Goal: Task Accomplishment & Management: Use online tool/utility

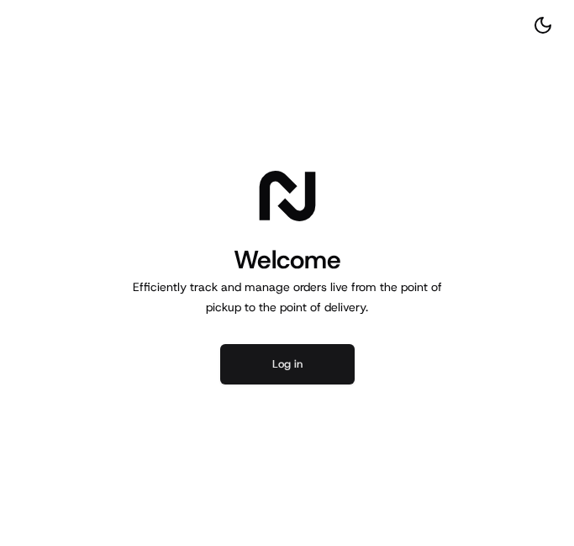
click at [310, 361] on button "Log in" at bounding box center [287, 364] width 135 height 40
